Goal: Information Seeking & Learning: Check status

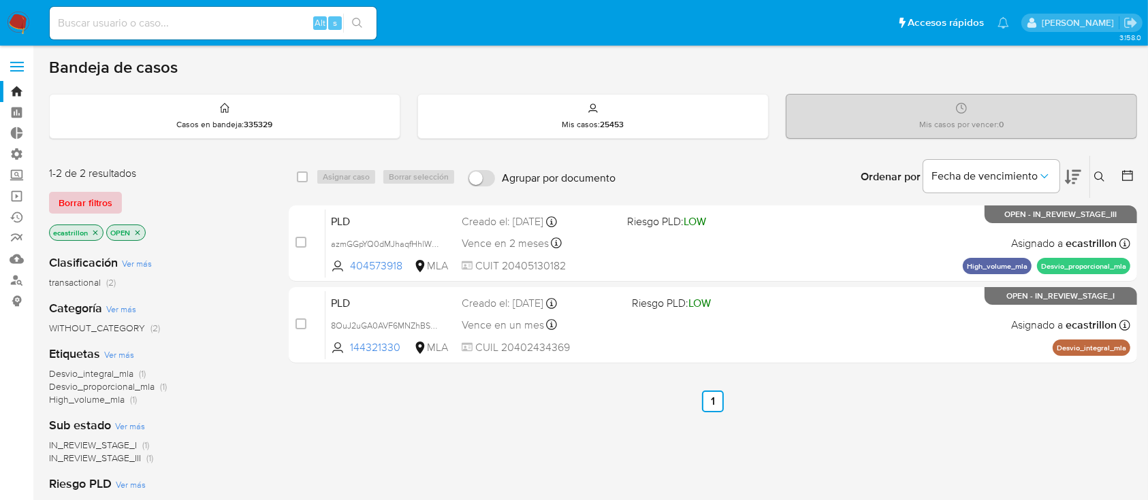
click at [63, 193] on span "Borrar filtros" at bounding box center [86, 202] width 54 height 19
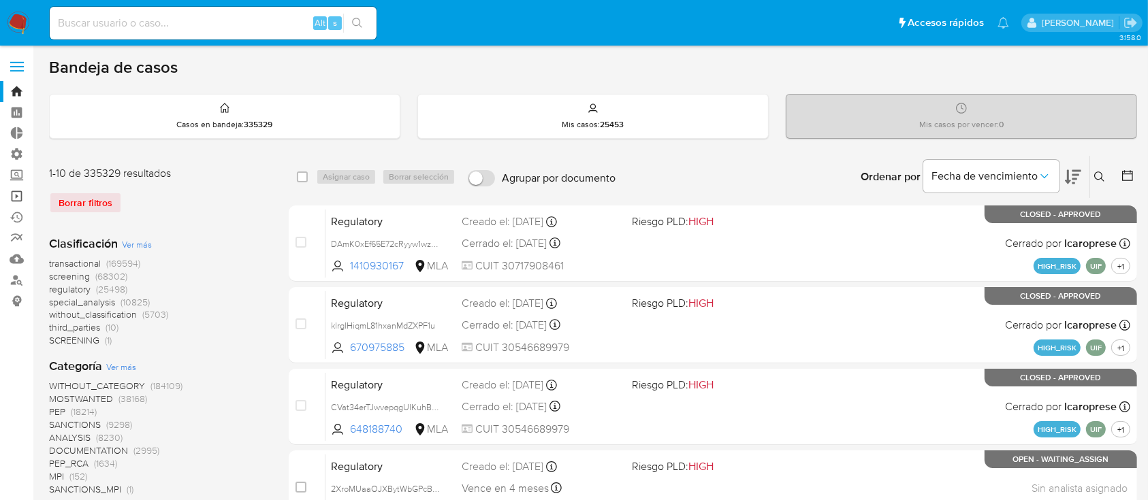
click at [22, 188] on link "Operaciones masivas" at bounding box center [81, 196] width 162 height 21
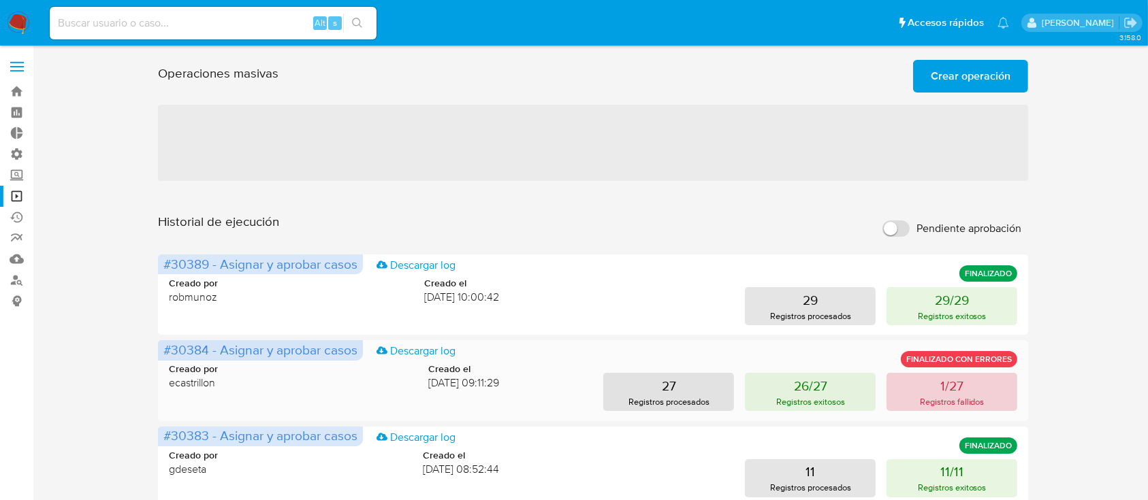
click at [932, 398] on p "Registros fallidos" at bounding box center [952, 402] width 65 height 13
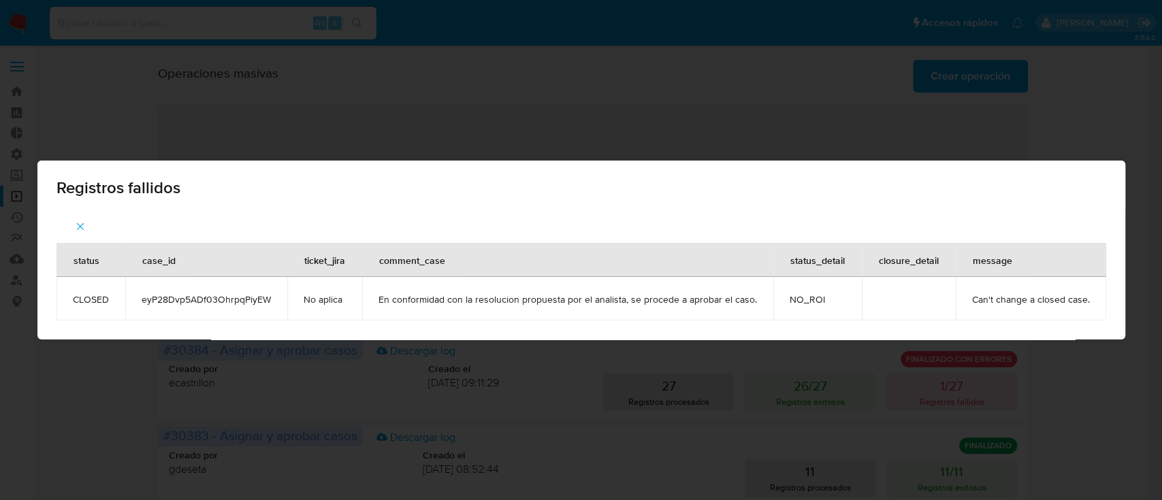
click at [1085, 193] on span "Registros fallidos" at bounding box center [582, 188] width 1050 height 16
click at [80, 231] on icon "button" at bounding box center [80, 227] width 12 height 12
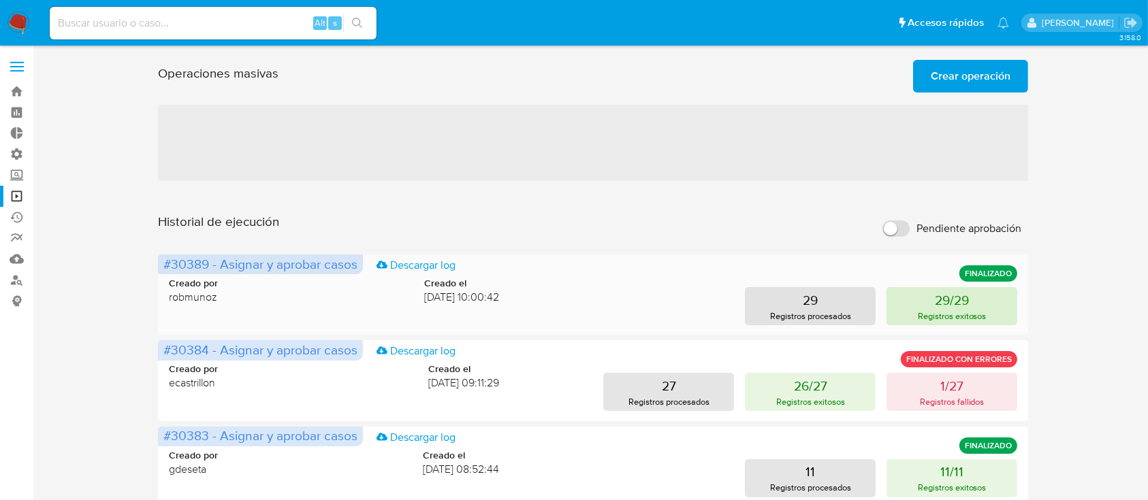
click at [943, 300] on p "29/29" at bounding box center [952, 300] width 34 height 19
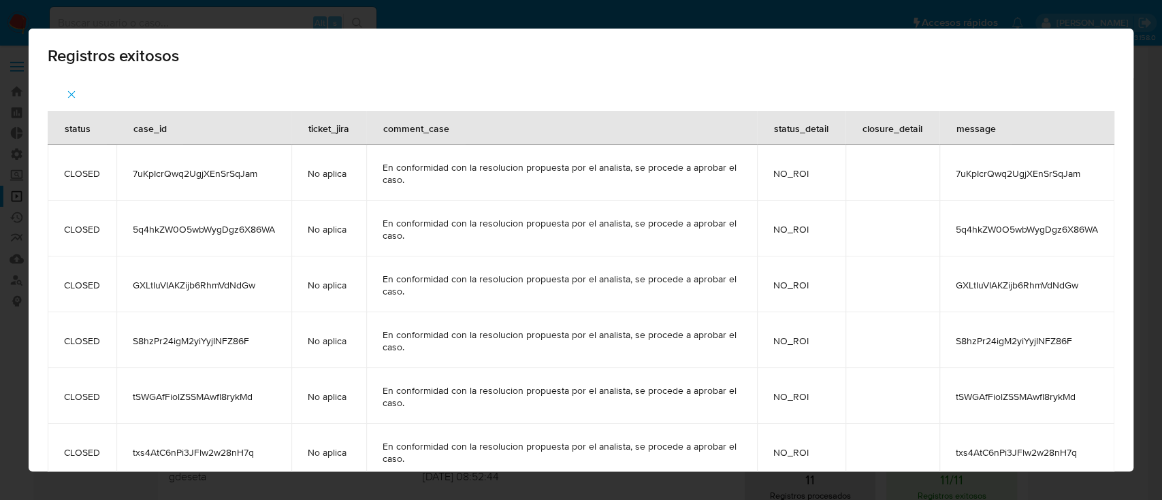
click at [73, 91] on icon "button" at bounding box center [71, 95] width 12 height 12
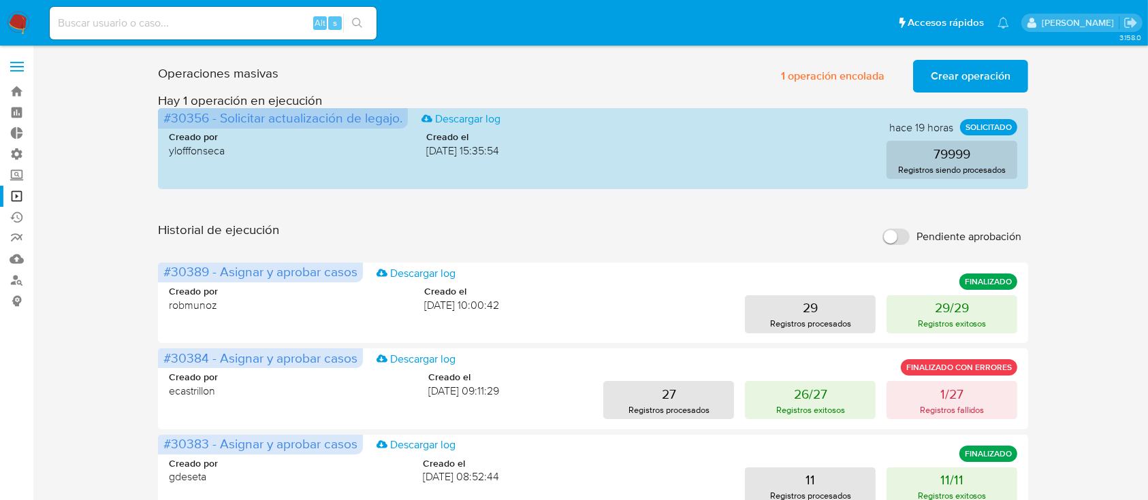
click at [816, 86] on span "1 operación encolada" at bounding box center [832, 76] width 103 height 30
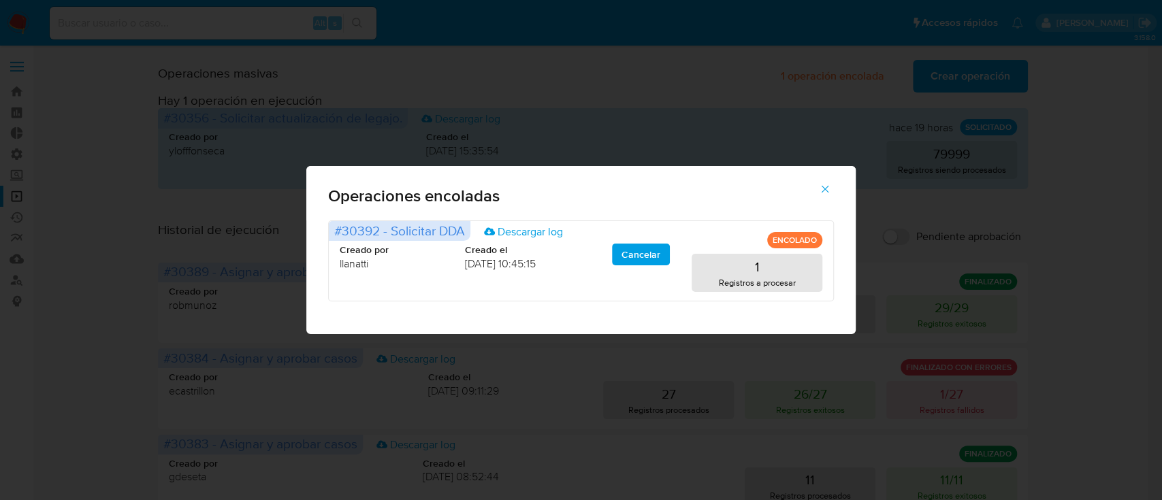
click at [825, 193] on icon "button" at bounding box center [825, 189] width 12 height 12
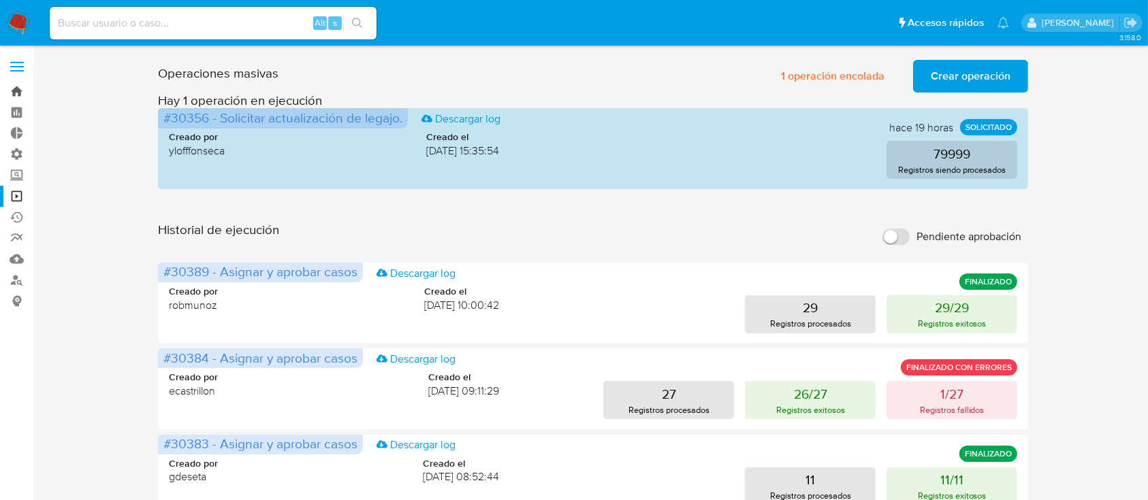
click at [15, 91] on link "Bandeja" at bounding box center [81, 91] width 162 height 21
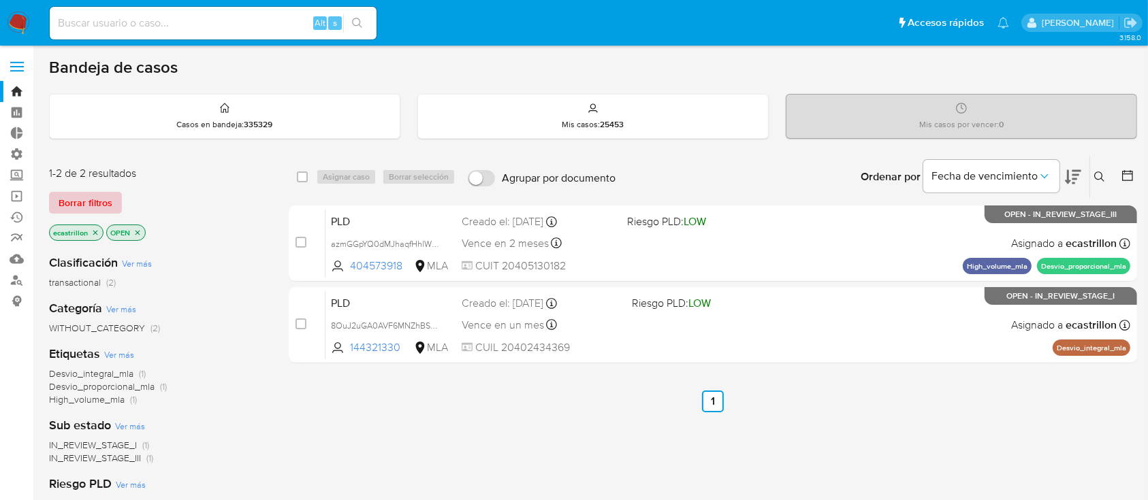
click at [74, 199] on span "Borrar filtros" at bounding box center [86, 202] width 54 height 19
click at [89, 206] on span "Borrar filtros" at bounding box center [86, 202] width 54 height 19
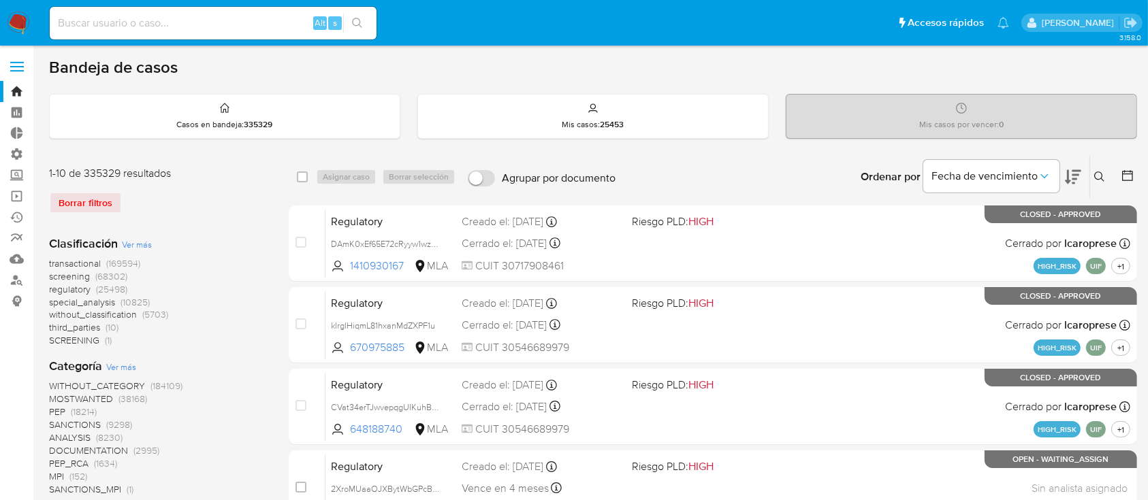
click at [130, 25] on input at bounding box center [213, 23] width 327 height 18
paste input "NhaYwejbXXIezzRWUc04cV7l"
type input "NhaYwejbXXIezzRWUc04cV7l"
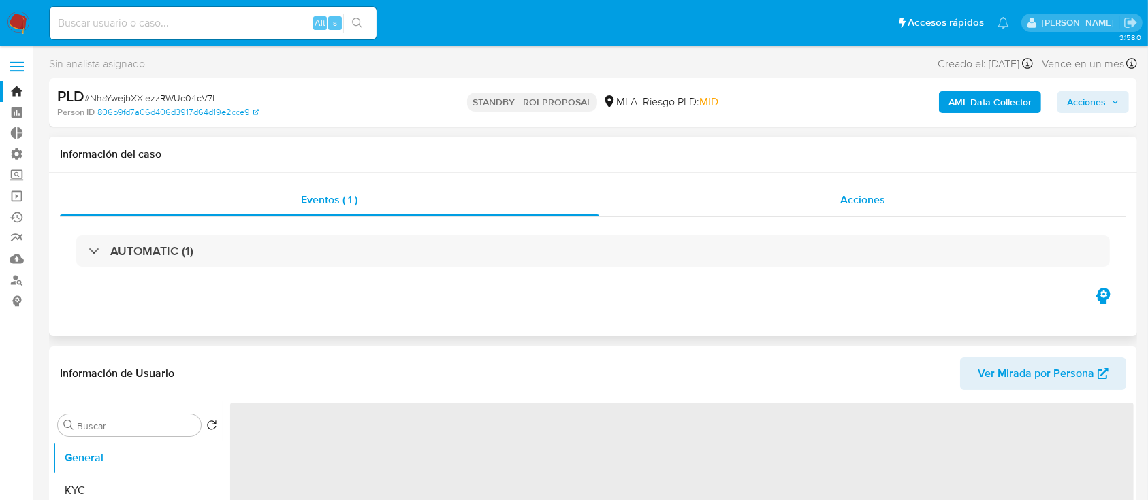
click at [722, 200] on div "Acciones" at bounding box center [863, 200] width 528 height 33
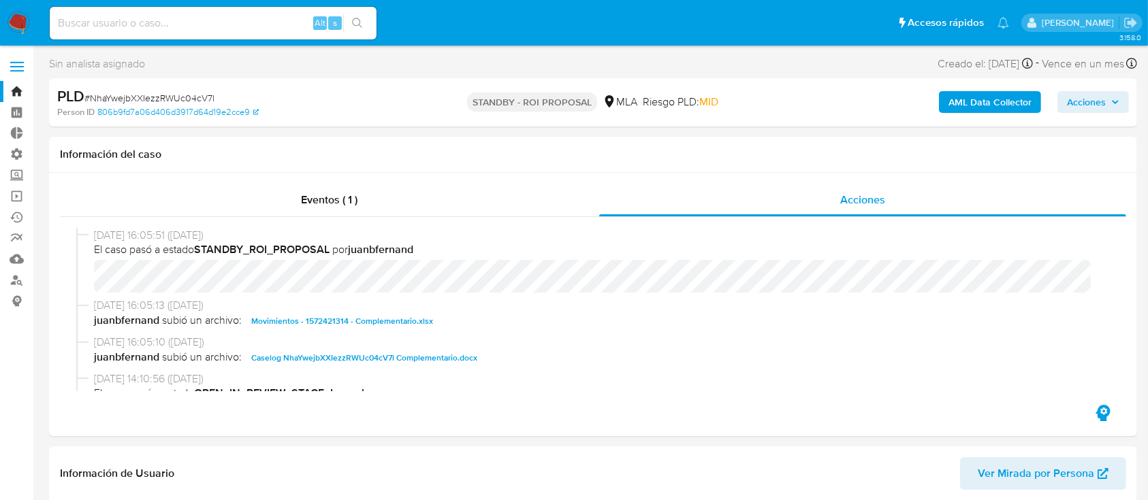
select select "10"
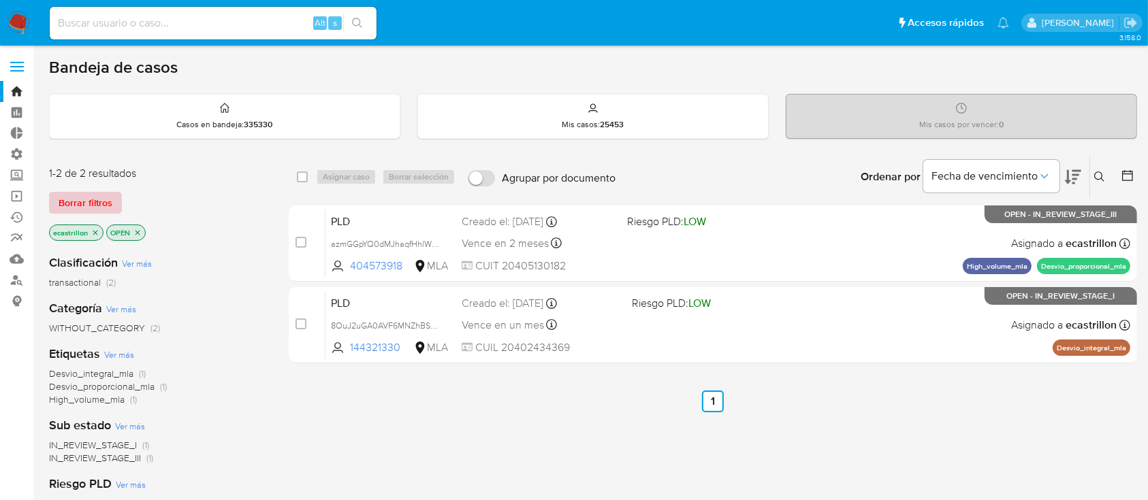
click at [97, 199] on span "Borrar filtros" at bounding box center [86, 202] width 54 height 19
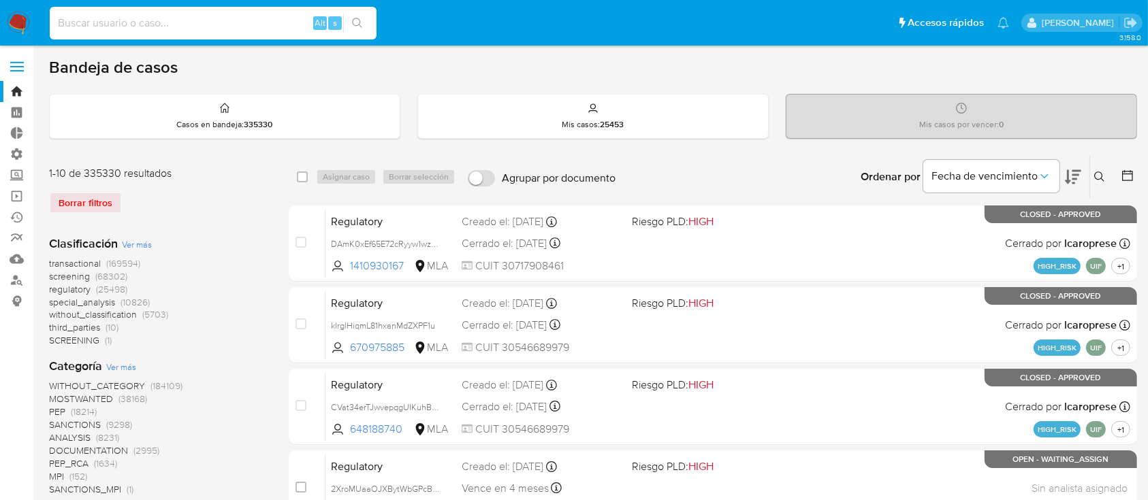
click at [82, 17] on input at bounding box center [213, 23] width 327 height 18
paste input "PNj7pKhdeu9Op7Qs4UywuY95"
type input "PNj7pKhdeu9Op7Qs4UywuY95"
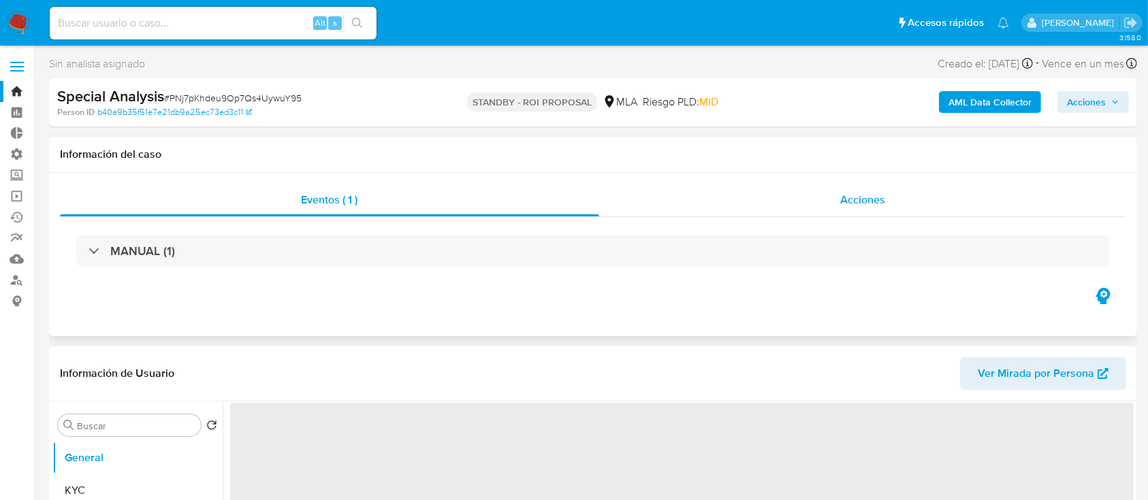
click at [752, 185] on div "Eventos ( 1 ) Acciones MANUAL (1)" at bounding box center [593, 254] width 1088 height 163
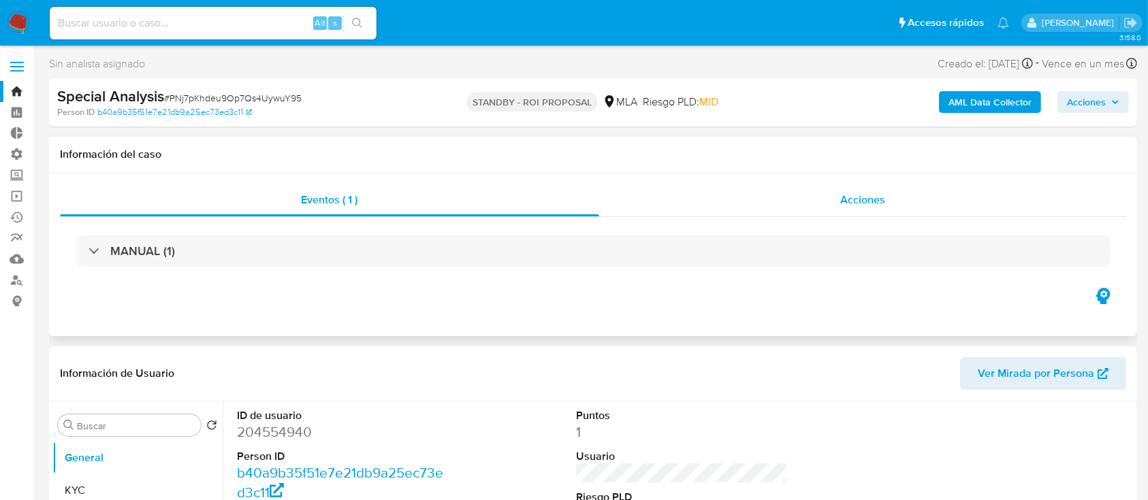
click at [849, 212] on div "Acciones" at bounding box center [863, 200] width 528 height 33
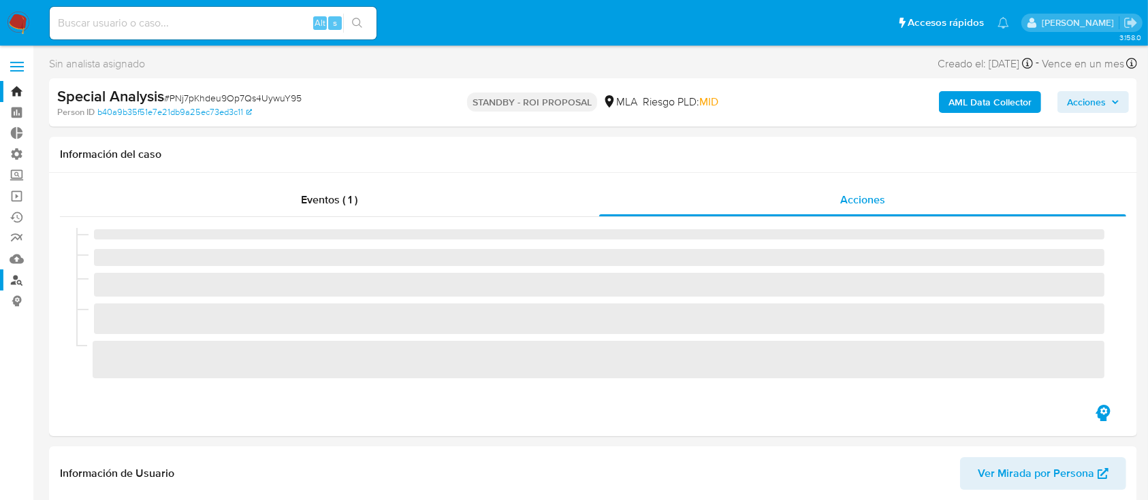
select select "10"
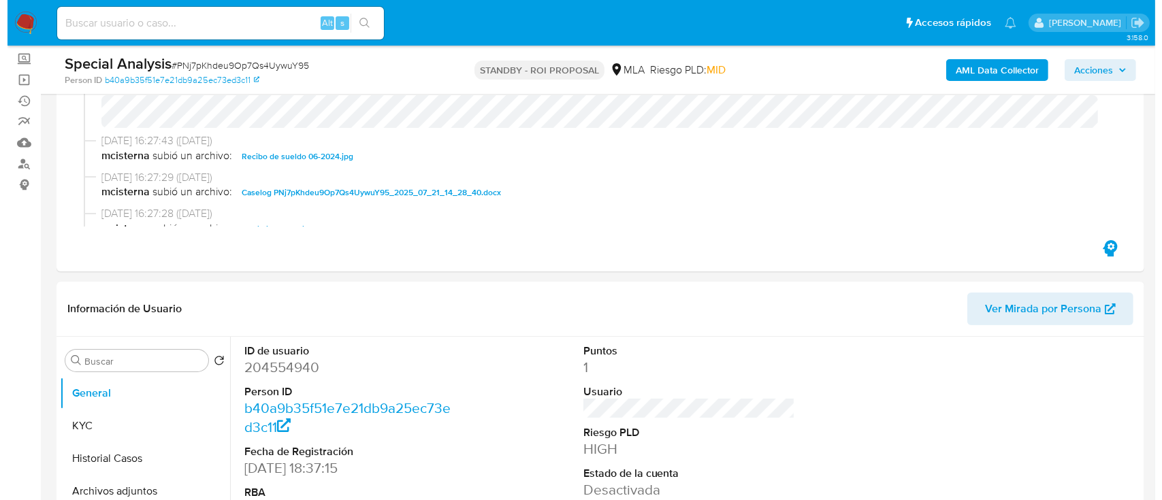
scroll to position [272, 0]
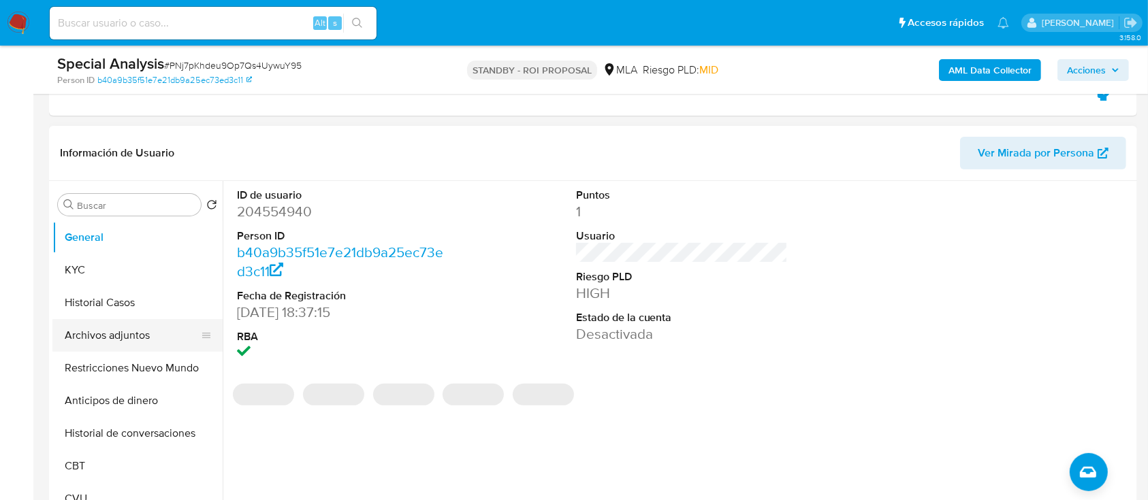
click at [66, 346] on button "Archivos adjuntos" at bounding box center [131, 335] width 159 height 33
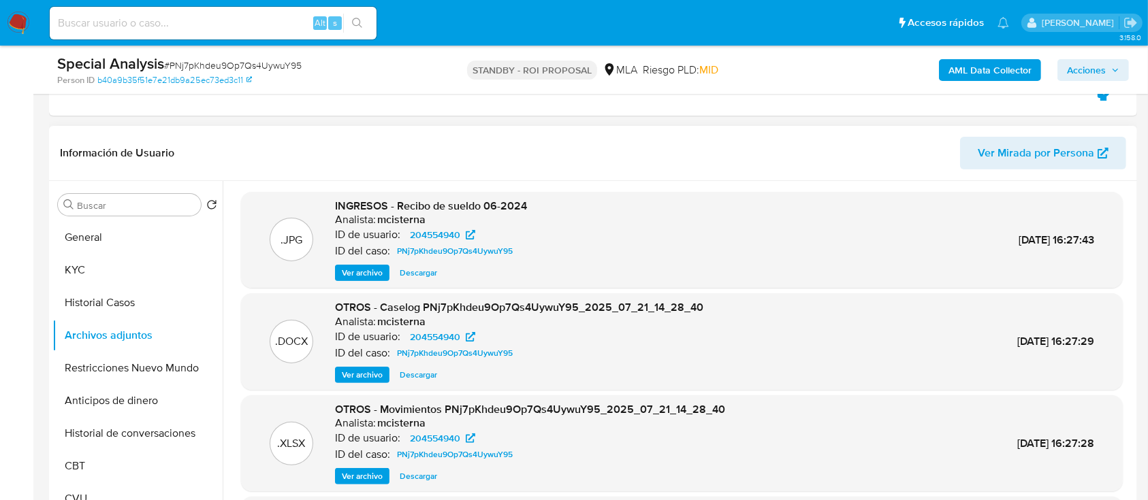
click at [364, 381] on span "Ver archivo" at bounding box center [362, 375] width 41 height 14
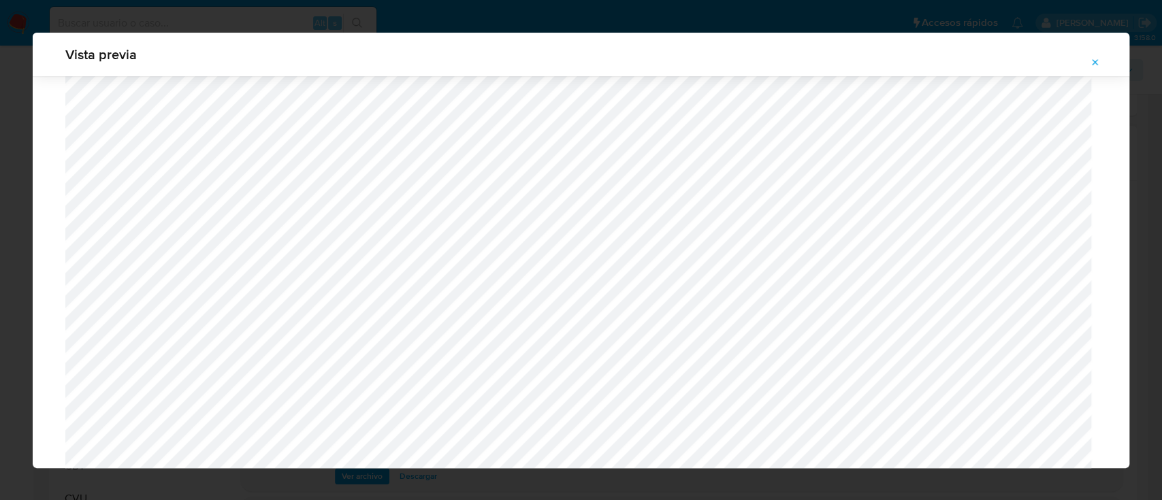
scroll to position [1062, 0]
click at [1100, 63] on icon "Attachment preview" at bounding box center [1095, 62] width 11 height 11
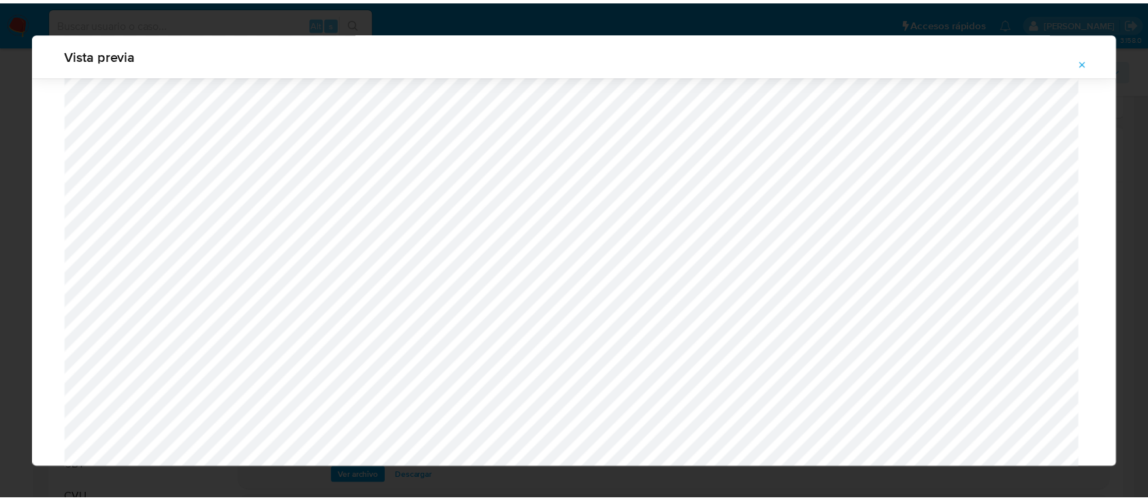
scroll to position [44, 0]
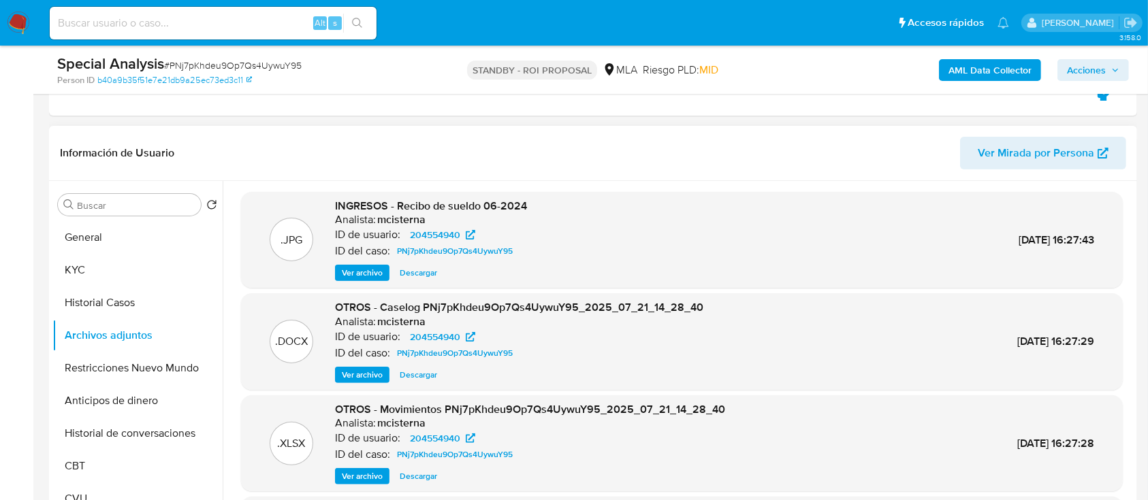
click at [217, 23] on input at bounding box center [213, 23] width 327 height 18
paste input "bxZJtTUg2W7oNVplXnNqLyHF"
type input "bxZJtTUg2W7oNVplXnNqLyHF"
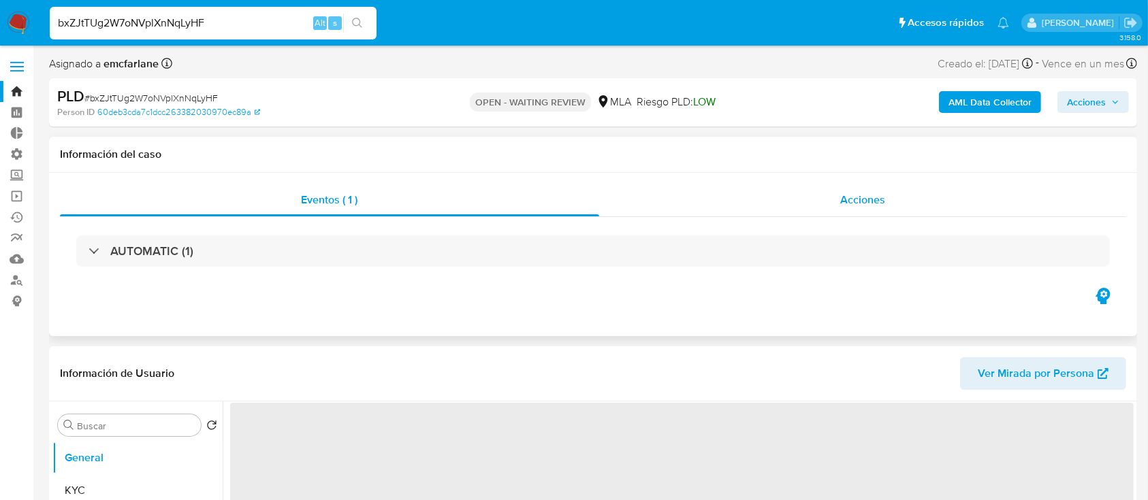
click at [687, 191] on div "Acciones" at bounding box center [863, 200] width 528 height 33
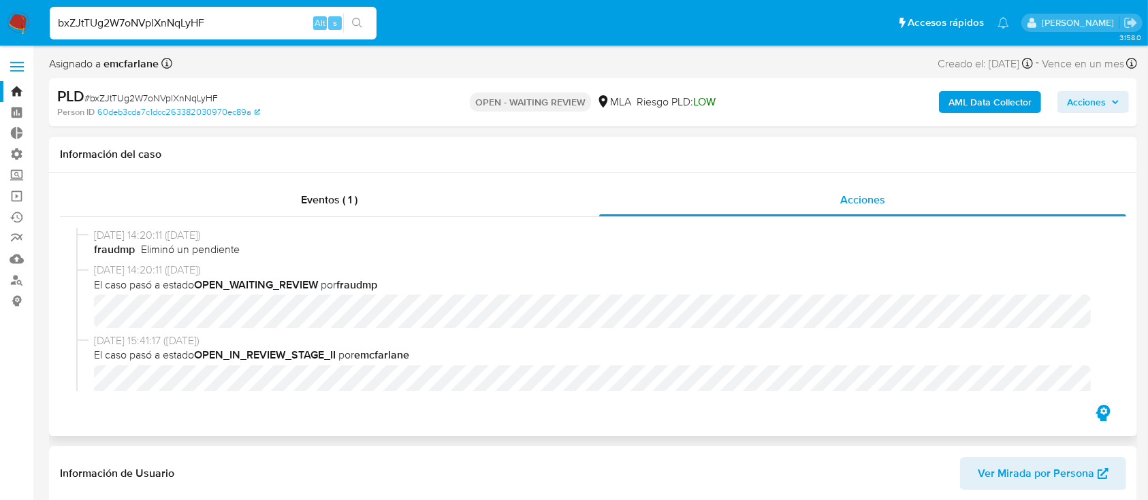
select select "10"
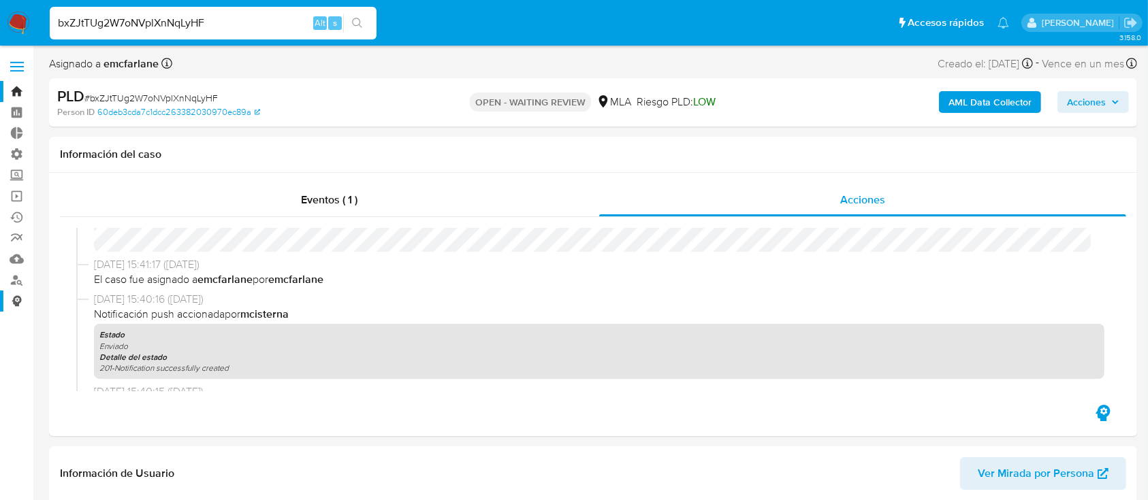
scroll to position [216, 0]
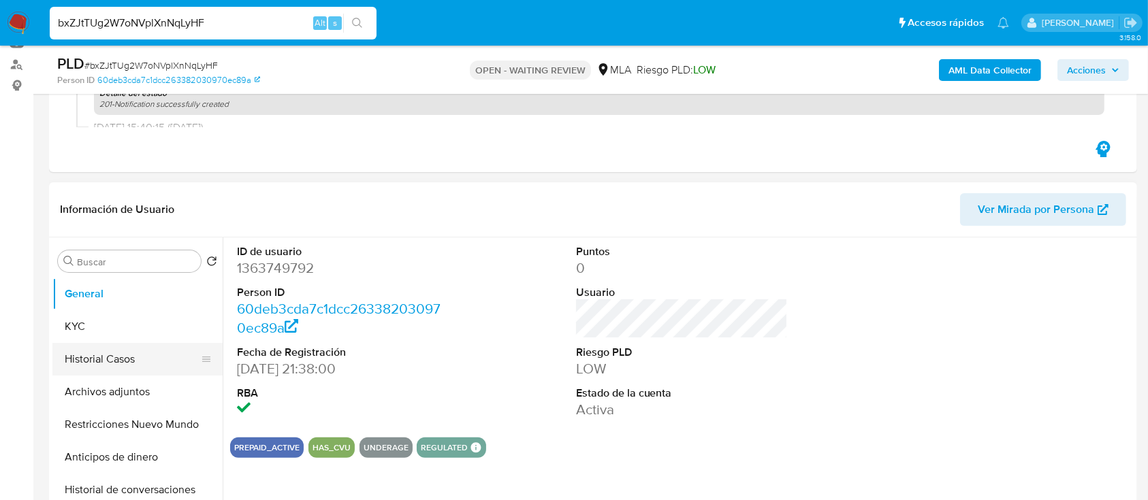
click at [81, 362] on button "Historial Casos" at bounding box center [131, 359] width 159 height 33
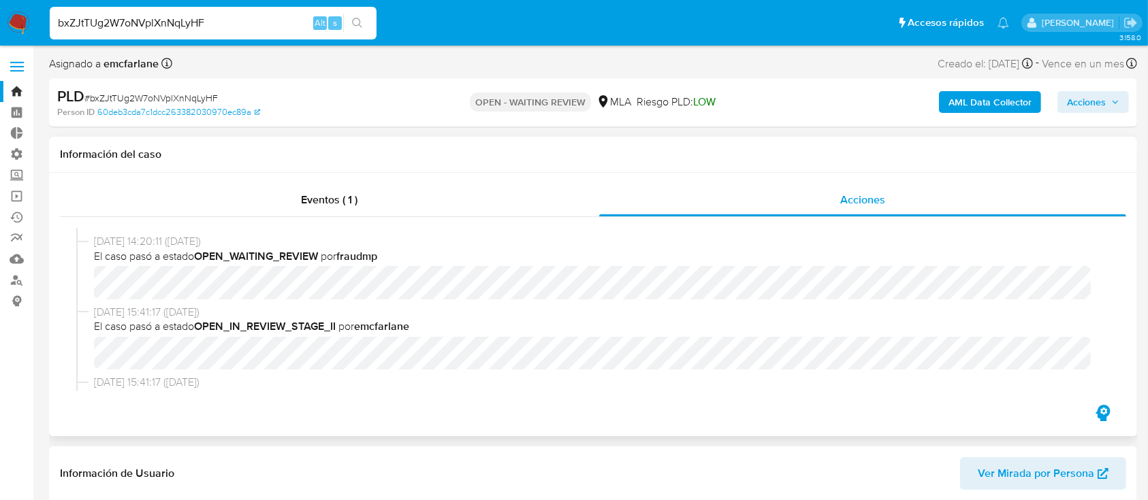
scroll to position [0, 0]
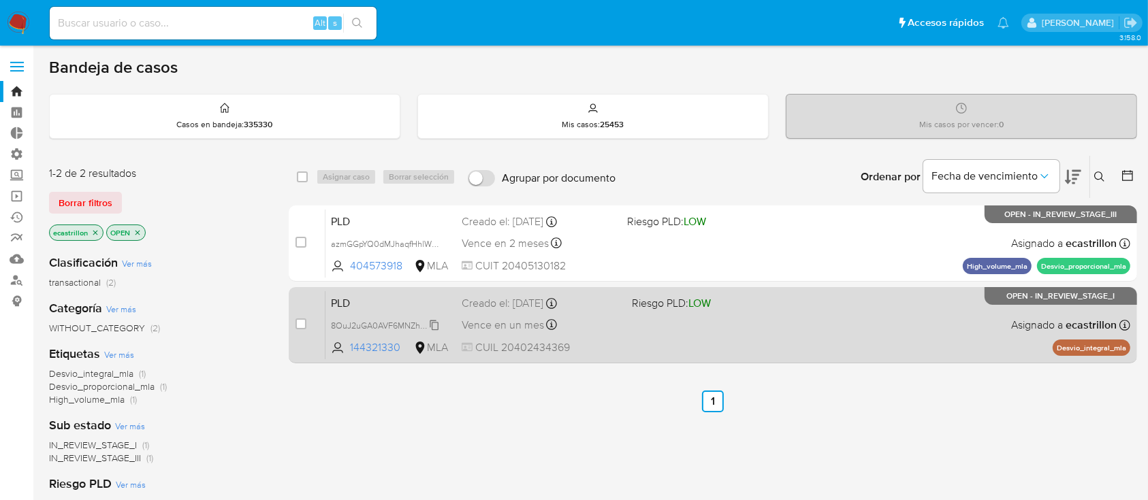
click at [434, 328] on span "8OuJ2uGA0AVF6MNZhBS5zwpI" at bounding box center [391, 324] width 121 height 15
click at [638, 313] on div "PLD 8OuJ2uGA0AVF6MNZhBS5zwpI Copiado Copiado 144321330 MLA Riesgo PLD: LOW Crea…" at bounding box center [727, 325] width 805 height 69
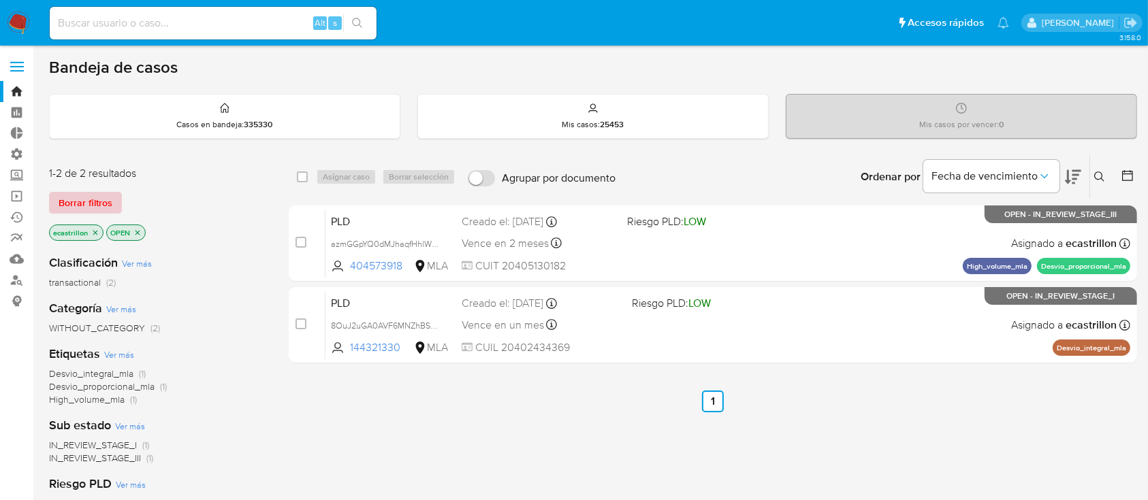
click at [83, 193] on span "Borrar filtros" at bounding box center [86, 202] width 54 height 19
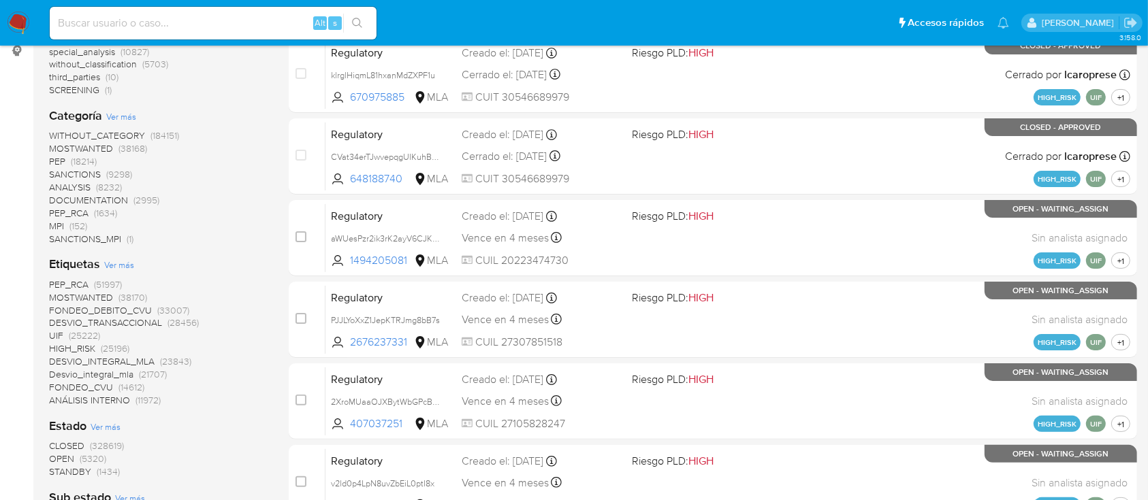
scroll to position [71, 0]
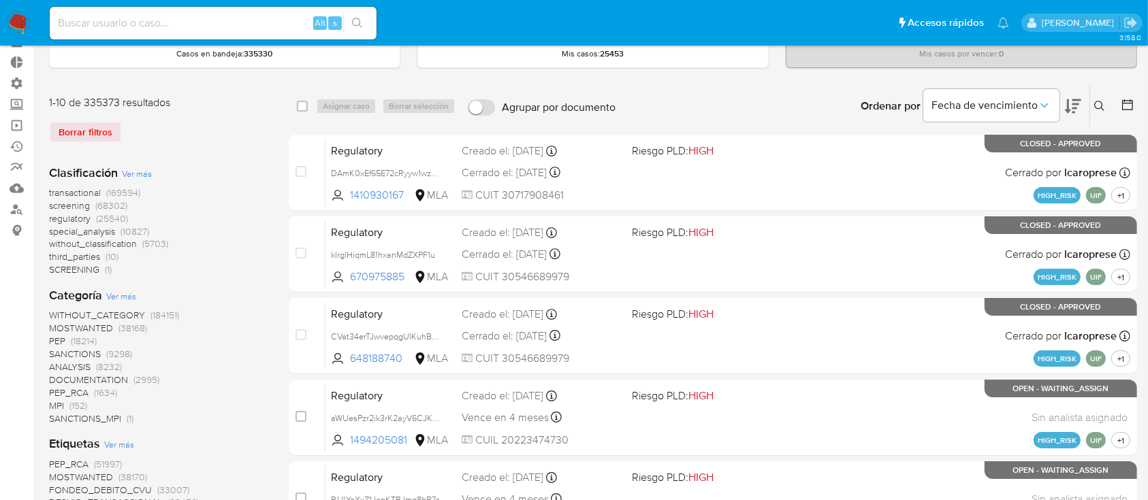
click at [84, 195] on span "transactional" at bounding box center [75, 193] width 52 height 14
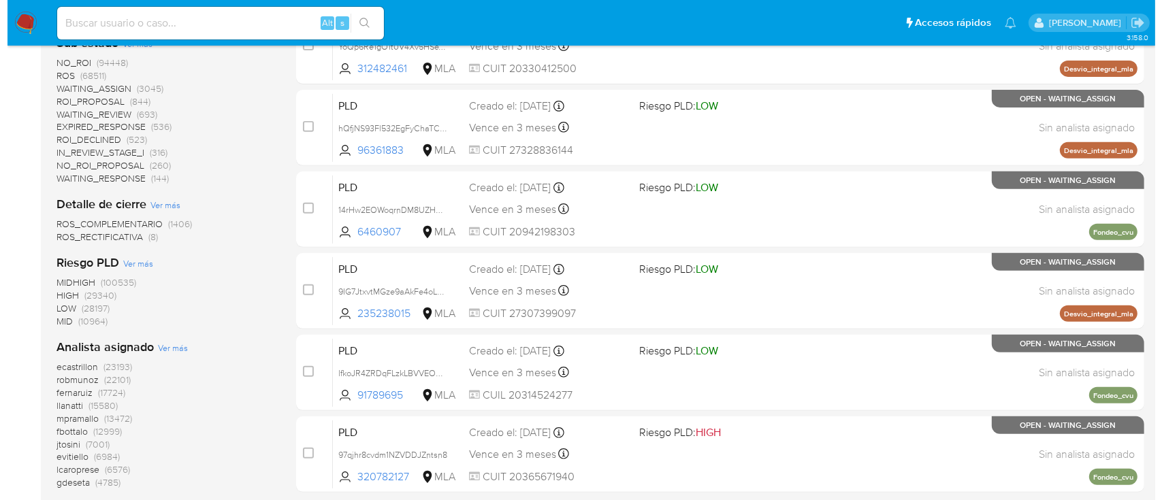
scroll to position [616, 0]
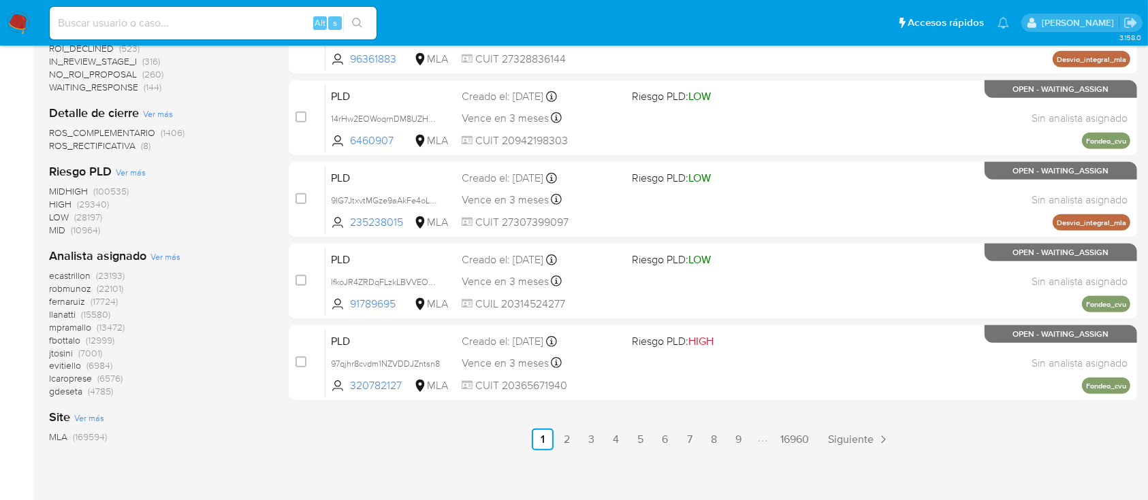
click at [492, 453] on div "select-all-cases-checkbox Asignar caso Borrar selección Agrupar por documento O…" at bounding box center [713, 25] width 848 height 970
click at [155, 257] on span "Ver más" at bounding box center [165, 257] width 30 height 12
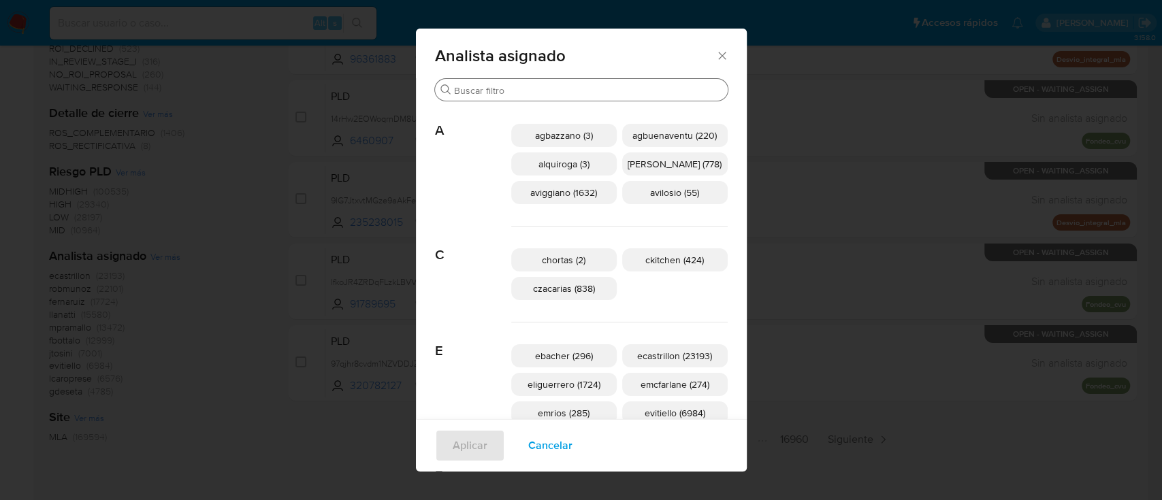
click at [477, 85] on input "Buscar" at bounding box center [588, 90] width 268 height 12
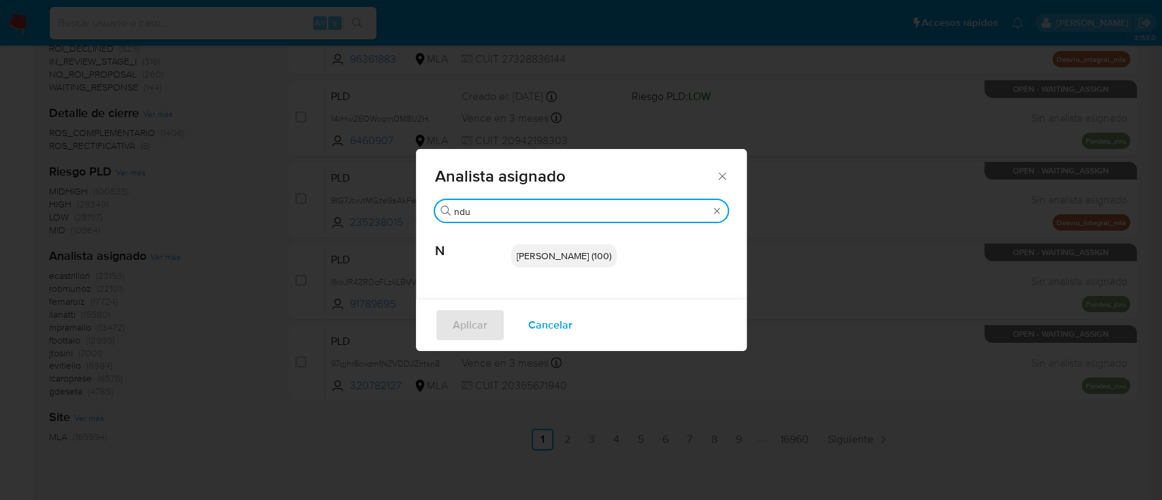
type input "ndu"
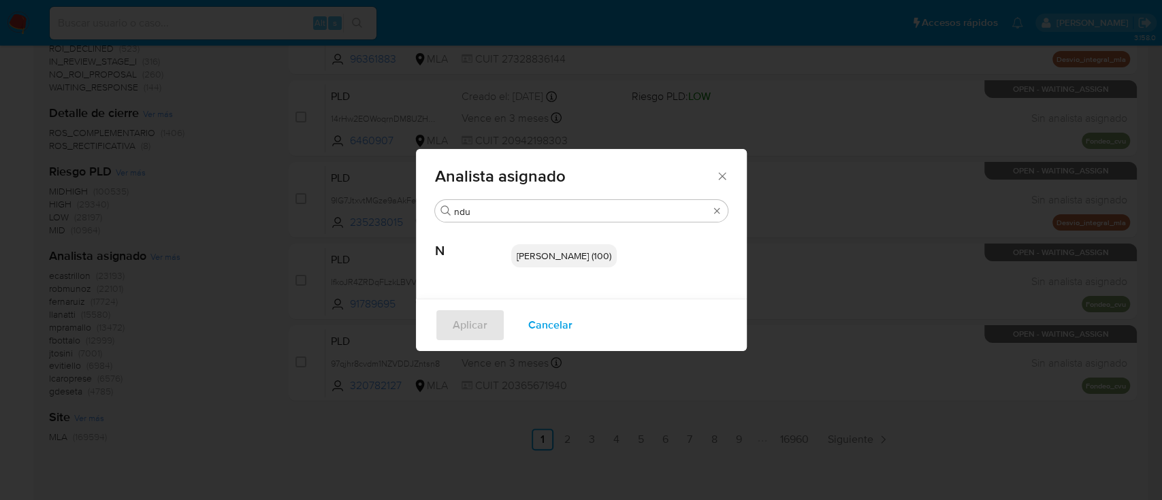
click at [565, 268] on div "nduclosson (100)" at bounding box center [619, 256] width 217 height 67
click at [565, 259] on span "nduclosson (100)" at bounding box center [564, 256] width 95 height 14
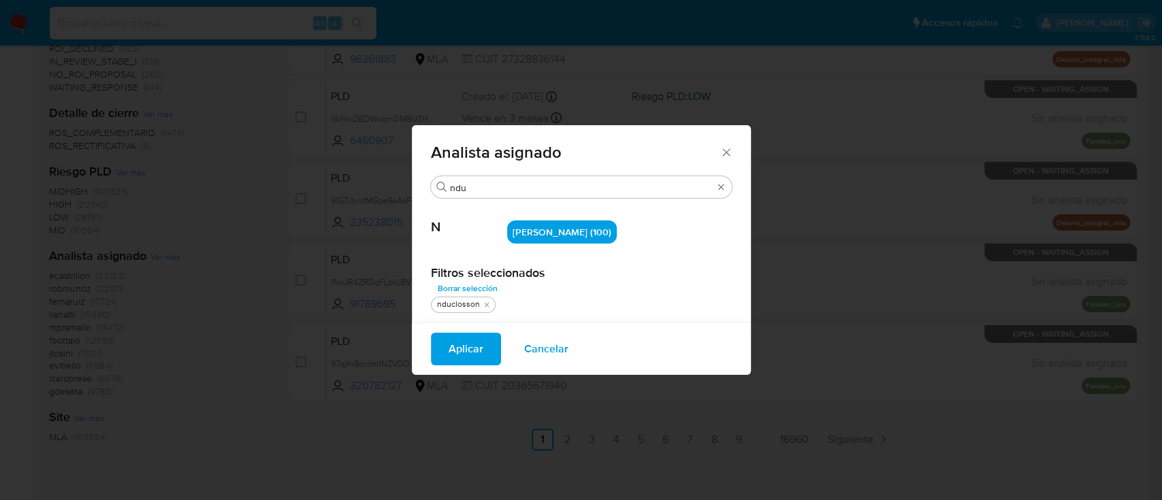
click at [483, 343] on span "Aplicar" at bounding box center [466, 349] width 35 height 30
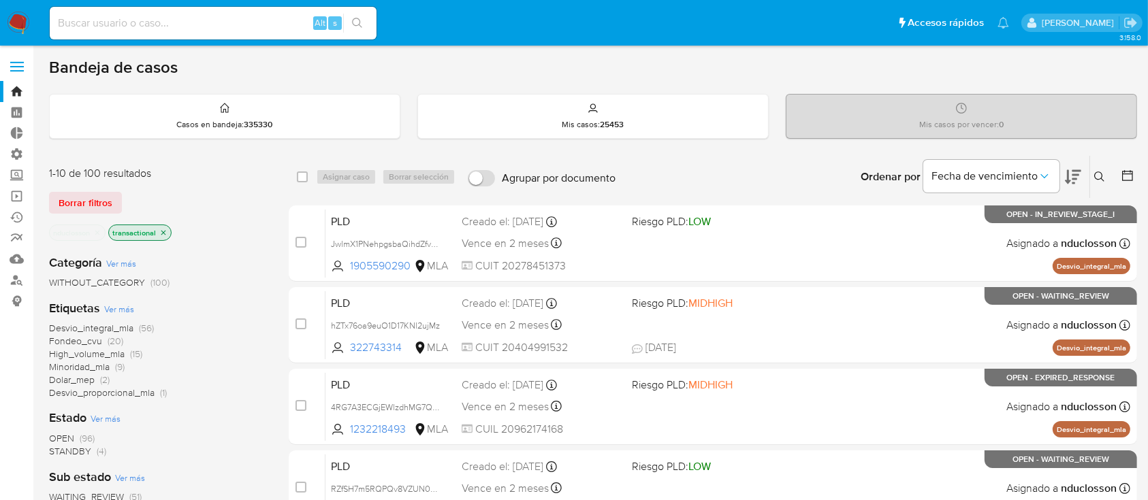
click at [165, 233] on icon "close-filter" at bounding box center [163, 232] width 5 height 5
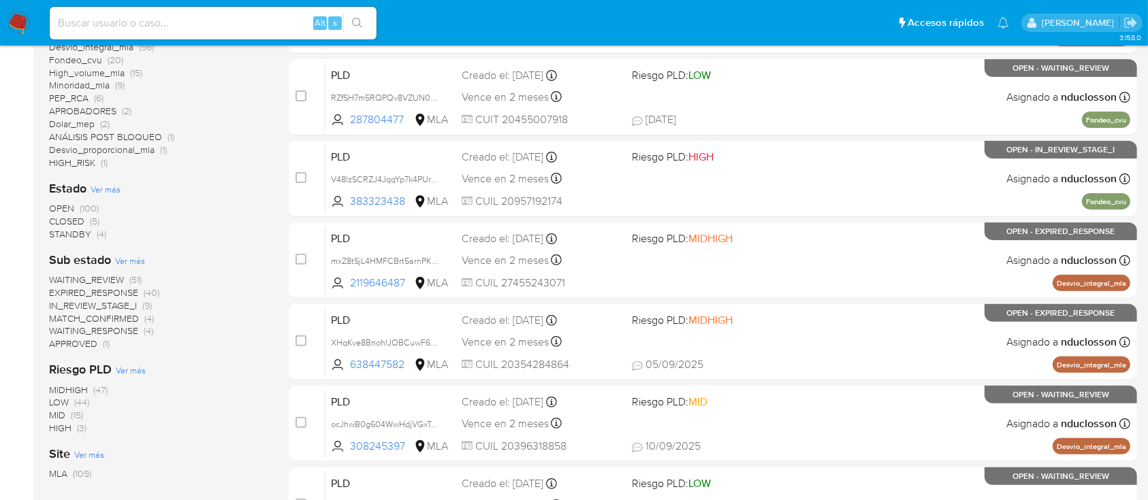
scroll to position [392, 0]
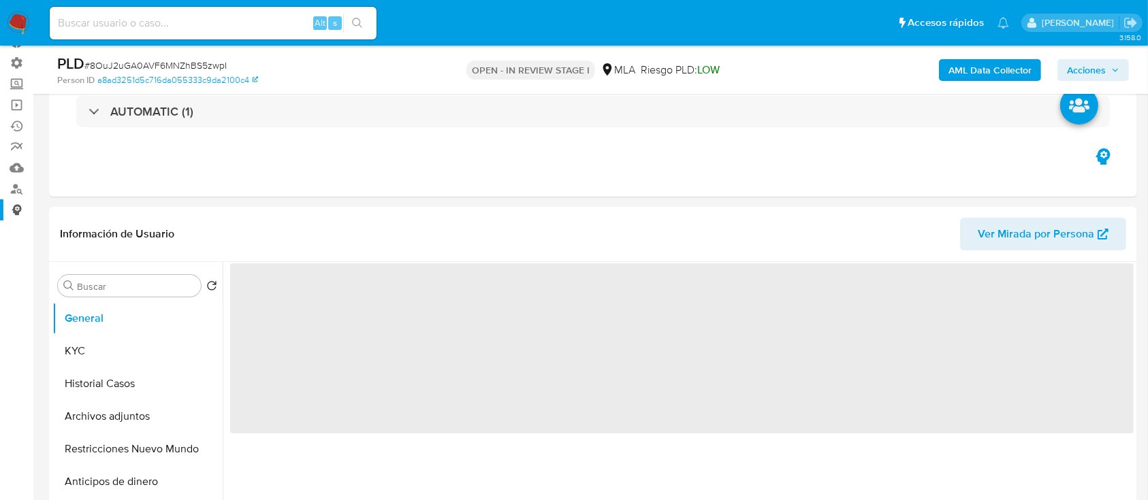
scroll to position [181, 0]
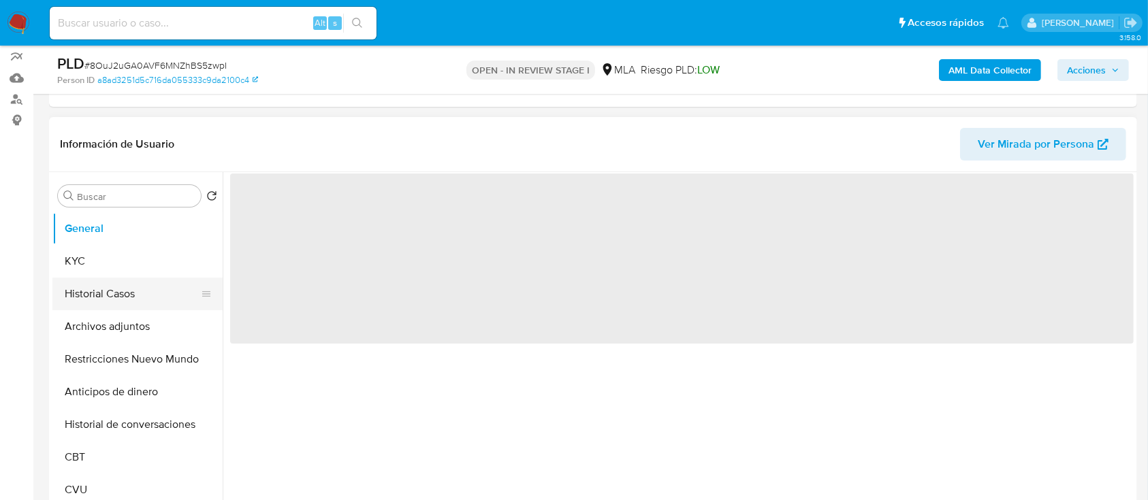
drag, startPoint x: 67, startPoint y: 292, endPoint x: 150, endPoint y: 281, distance: 84.5
click at [67, 292] on button "Historial Casos" at bounding box center [131, 294] width 159 height 33
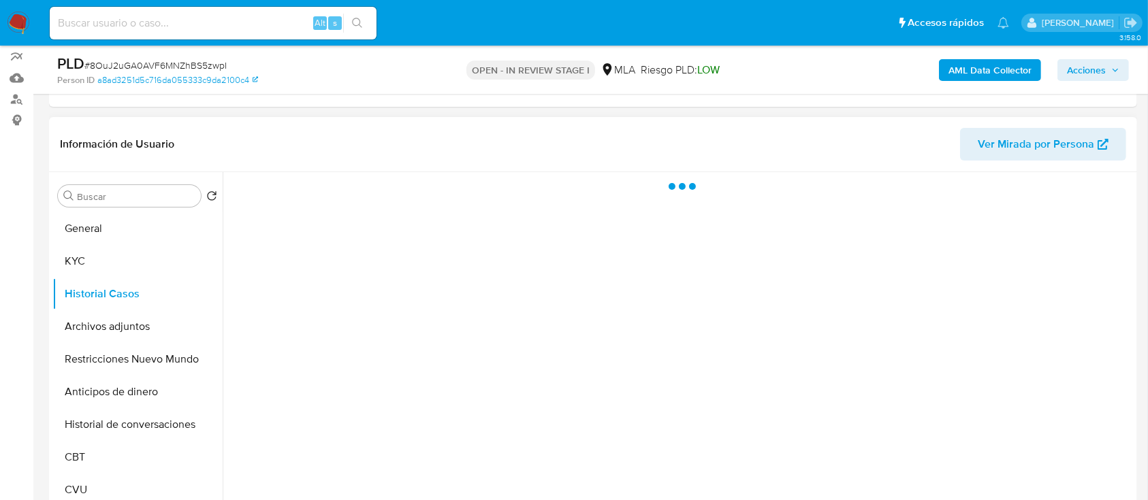
select select "10"
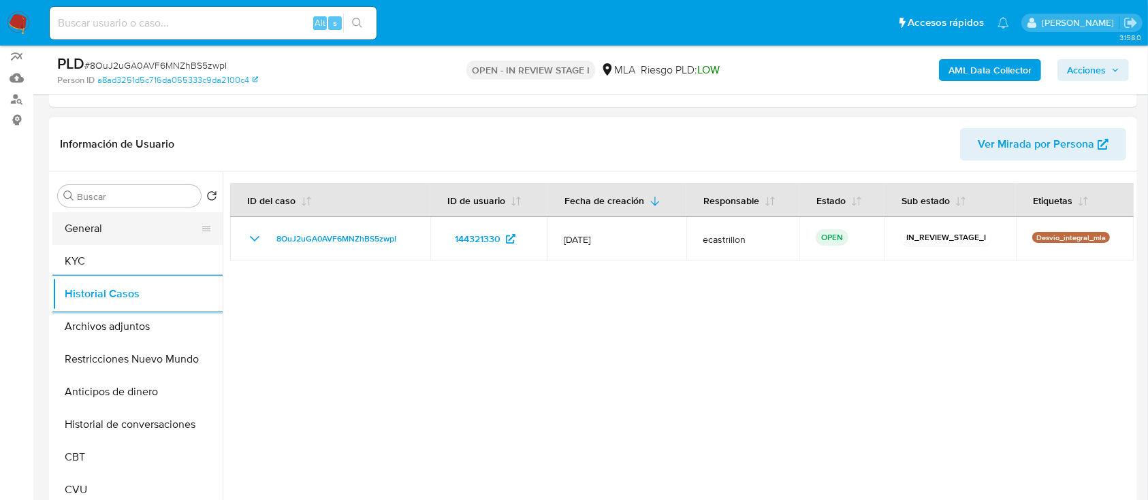
click at [106, 226] on button "General" at bounding box center [131, 228] width 159 height 33
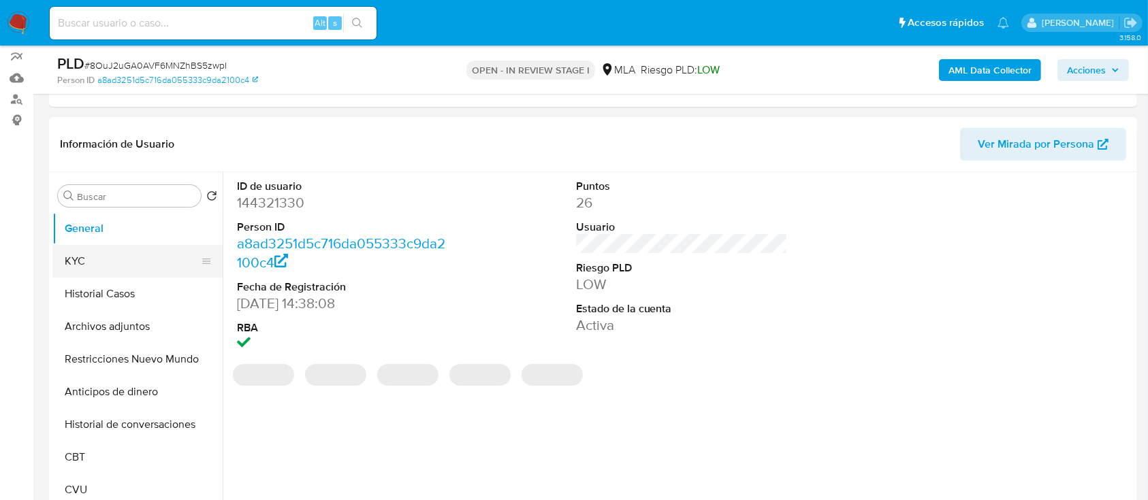
click at [90, 253] on button "KYC" at bounding box center [131, 261] width 159 height 33
